Goal: Task Accomplishment & Management: Use online tool/utility

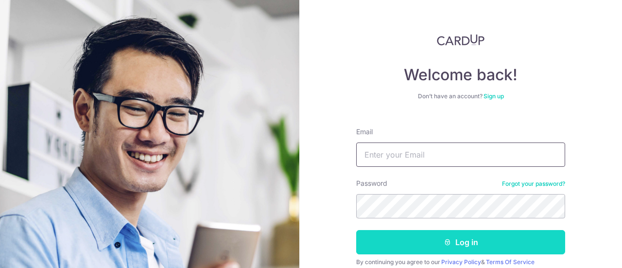
type input "[EMAIL_ADDRESS][DOMAIN_NAME]"
click at [458, 234] on button "Log in" at bounding box center [460, 242] width 209 height 24
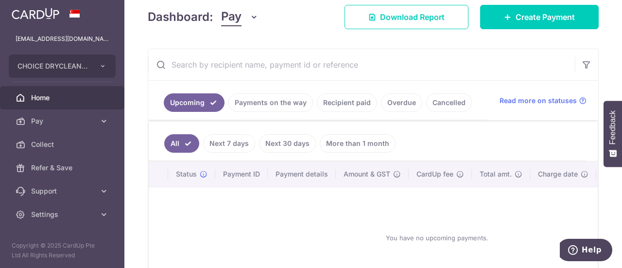
scroll to position [146, 0]
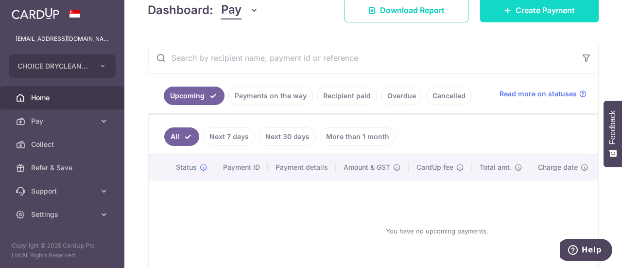
click at [525, 18] on link "Create Payment" at bounding box center [539, 10] width 119 height 24
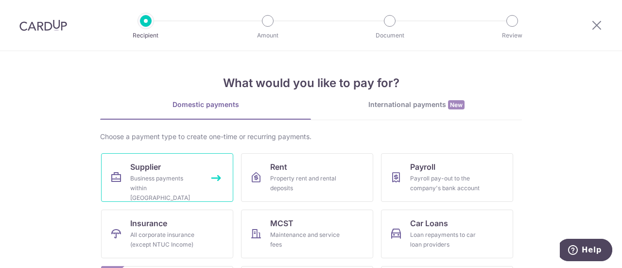
click at [148, 178] on div "Business payments within Singapore" at bounding box center [165, 187] width 70 height 29
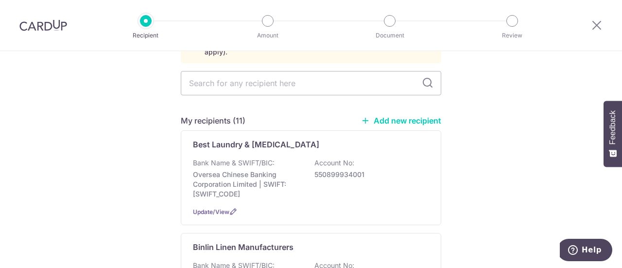
scroll to position [97, 0]
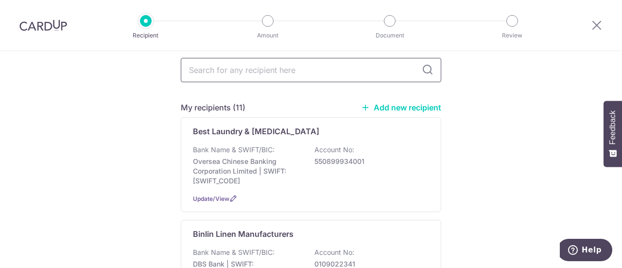
click at [275, 69] on input "text" at bounding box center [311, 70] width 260 height 24
type input "pro"
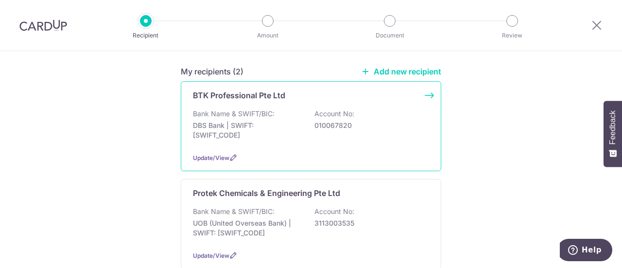
scroll to position [142, 0]
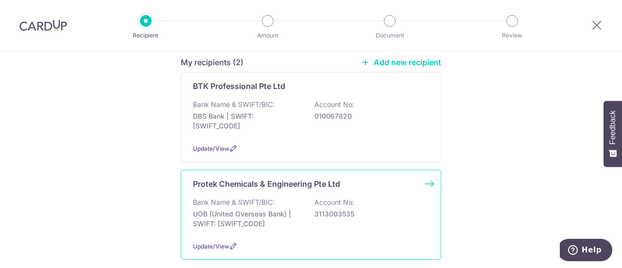
click at [234, 179] on div "Protek Chemicals & Engineering Pte Ltd Bank Name & SWIFT/BIC: UOB (United Overs…" at bounding box center [311, 215] width 260 height 90
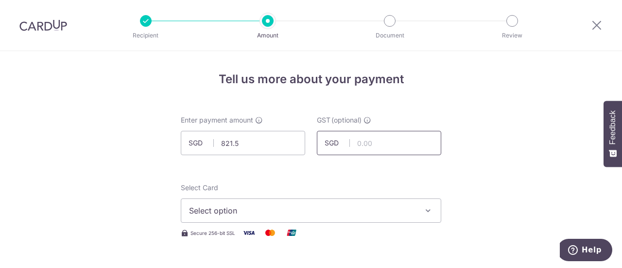
type input "821.50"
type input "73.94"
click at [242, 205] on span "Select option" at bounding box center [302, 211] width 226 height 12
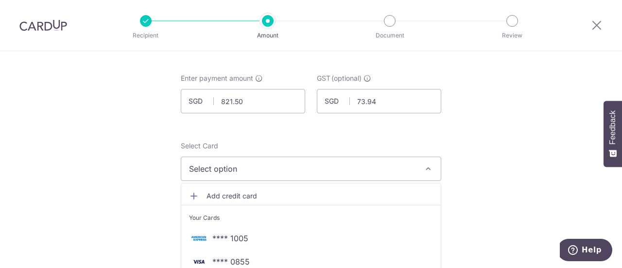
scroll to position [97, 0]
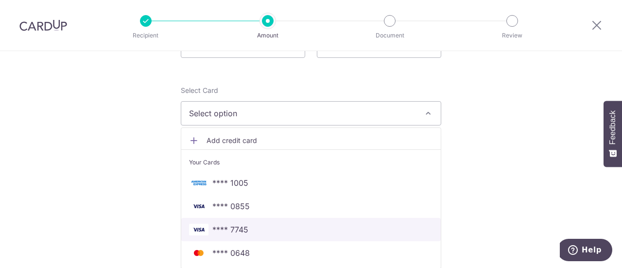
click at [221, 225] on span "**** 7745" at bounding box center [230, 229] width 36 height 12
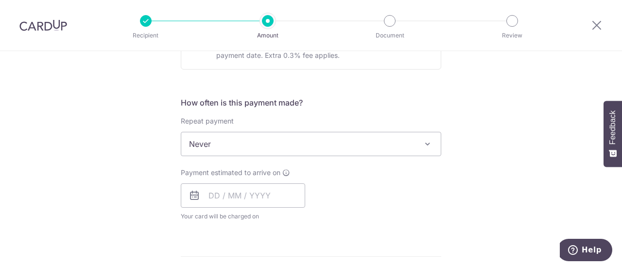
scroll to position [340, 0]
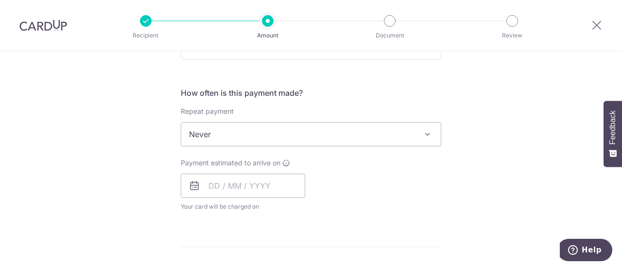
click at [193, 185] on icon at bounding box center [194, 186] width 12 height 12
click at [226, 185] on input "text" at bounding box center [243, 185] width 124 height 24
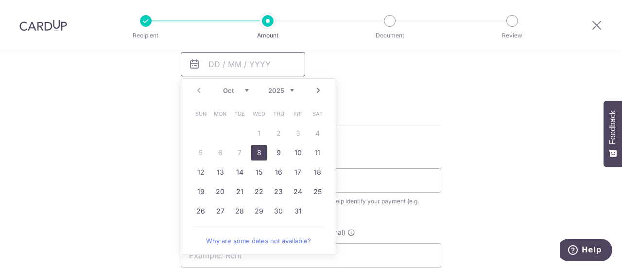
scroll to position [486, 0]
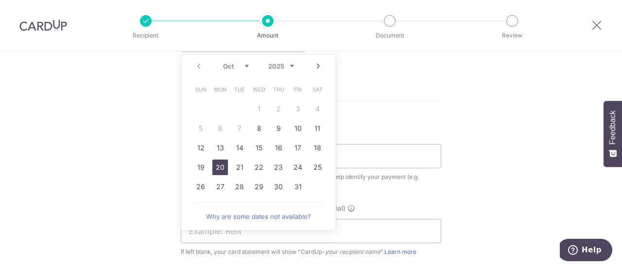
click at [221, 163] on link "20" at bounding box center [220, 167] width 16 height 16
type input "[DATE]"
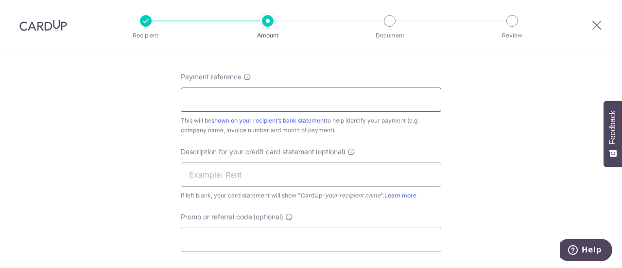
scroll to position [583, 0]
click at [249, 105] on input "Payment reference" at bounding box center [311, 98] width 260 height 24
type input "inv 0442291 protek"
click at [272, 168] on input "text" at bounding box center [311, 173] width 260 height 24
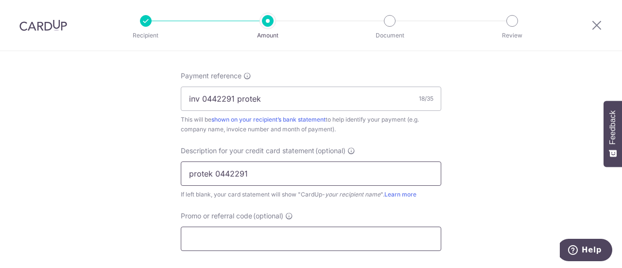
type input "protek 0442291"
click at [243, 233] on input "Promo or referral code (optional)" at bounding box center [311, 238] width 260 height 24
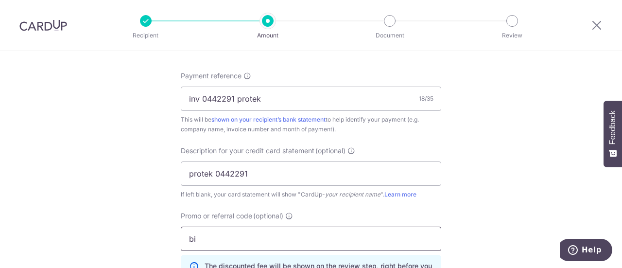
type input "b"
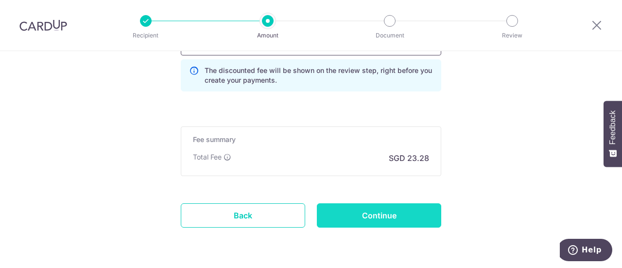
scroll to position [808, 0]
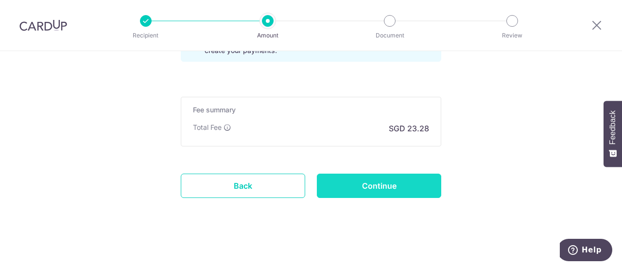
type input "boff185"
click at [361, 187] on input "Continue" at bounding box center [379, 185] width 124 height 24
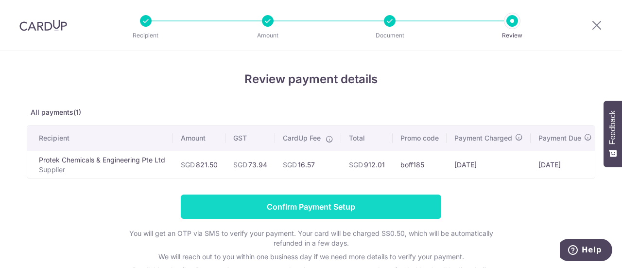
click at [310, 210] on input "Confirm Payment Setup" at bounding box center [311, 206] width 260 height 24
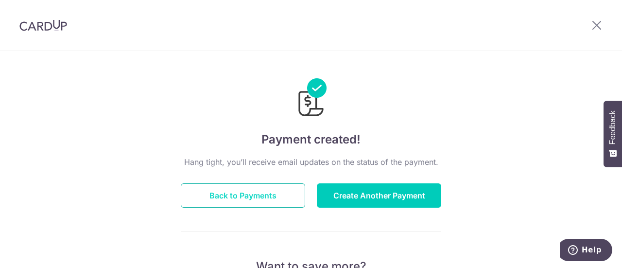
click at [263, 190] on button "Back to Payments" at bounding box center [243, 195] width 124 height 24
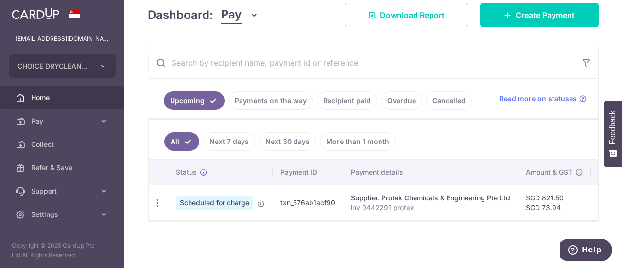
scroll to position [142, 0]
